Goal: Transaction & Acquisition: Subscribe to service/newsletter

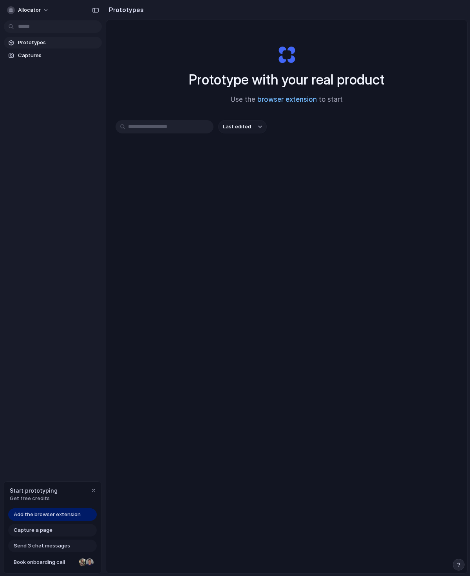
click at [303, 96] on link "browser extension" at bounding box center [287, 100] width 60 height 8
click at [90, 506] on div "Start prototyping Get free credits" at bounding box center [53, 494] width 98 height 25
click at [91, 494] on div "button" at bounding box center [93, 491] width 6 height 6
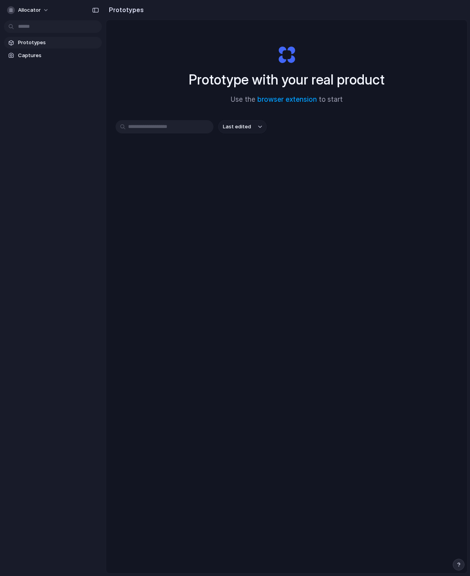
click at [43, 9] on button "Allocator" at bounding box center [28, 10] width 49 height 13
click at [19, 23] on li "Settings" at bounding box center [37, 28] width 65 height 13
click at [26, 12] on span "Allocator" at bounding box center [29, 10] width 23 height 8
click at [20, 28] on span "Settings" at bounding box center [29, 28] width 22 height 8
click at [44, 12] on button "Allocator" at bounding box center [28, 10] width 49 height 13
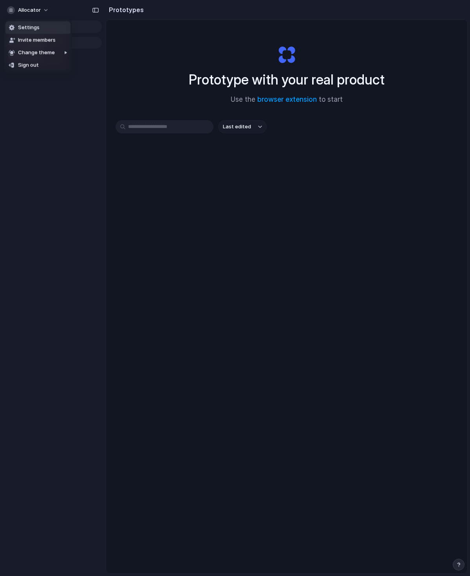
click at [23, 41] on span "Invite members" at bounding box center [37, 40] width 38 height 8
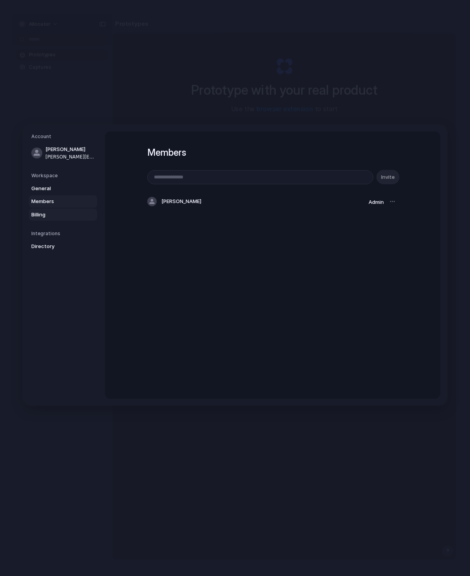
click at [35, 219] on span "Billing" at bounding box center [56, 215] width 50 height 8
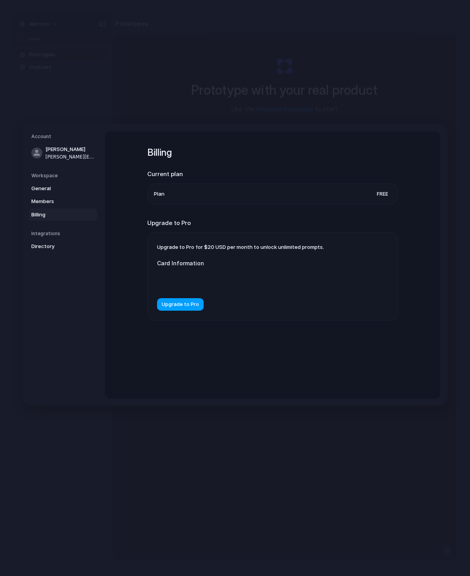
click at [173, 309] on span "Upgrade to Pro" at bounding box center [180, 305] width 37 height 8
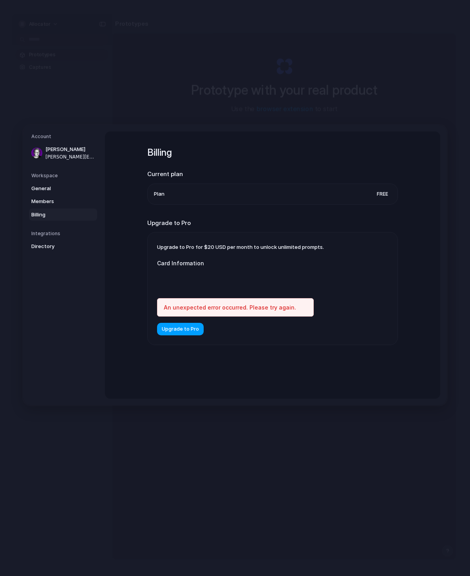
click at [172, 335] on button "Upgrade to Pro" at bounding box center [180, 329] width 47 height 13
click at [157, 336] on button "Upgrade to Pro" at bounding box center [180, 329] width 47 height 13
click at [156, 338] on div "Upgrade to Pro for $20 USD per month to unlock unlimited prompts. Card Informat…" at bounding box center [273, 289] width 250 height 112
click at [153, 274] on div "Upgrade to Pro for $20 USD per month to unlock unlimited prompts. Card Informat…" at bounding box center [273, 289] width 250 height 112
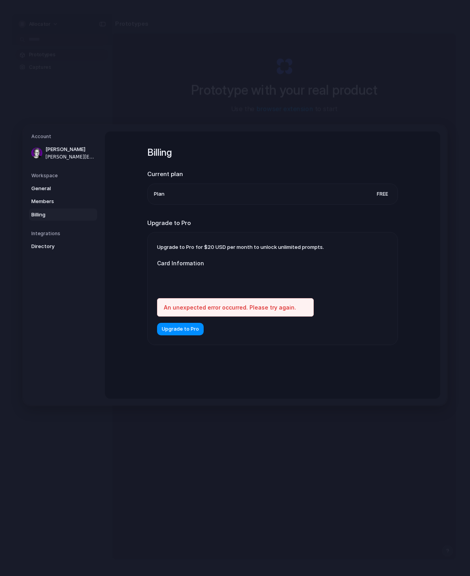
click at [163, 288] on div at bounding box center [235, 281] width 157 height 20
click at [128, 274] on div "Billing Current plan Plan Free Upgrade to Pro Upgrade to Pro for $20 USD per mo…" at bounding box center [272, 265] width 335 height 267
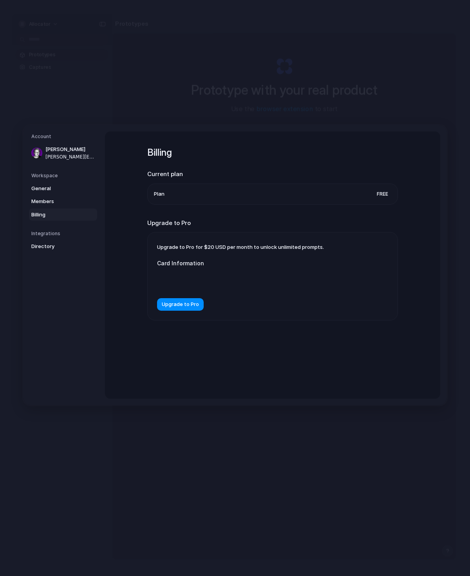
click at [159, 288] on div at bounding box center [235, 281] width 157 height 20
click at [169, 309] on span "Upgrade to Pro" at bounding box center [180, 305] width 37 height 8
